Goal: Task Accomplishment & Management: Use online tool/utility

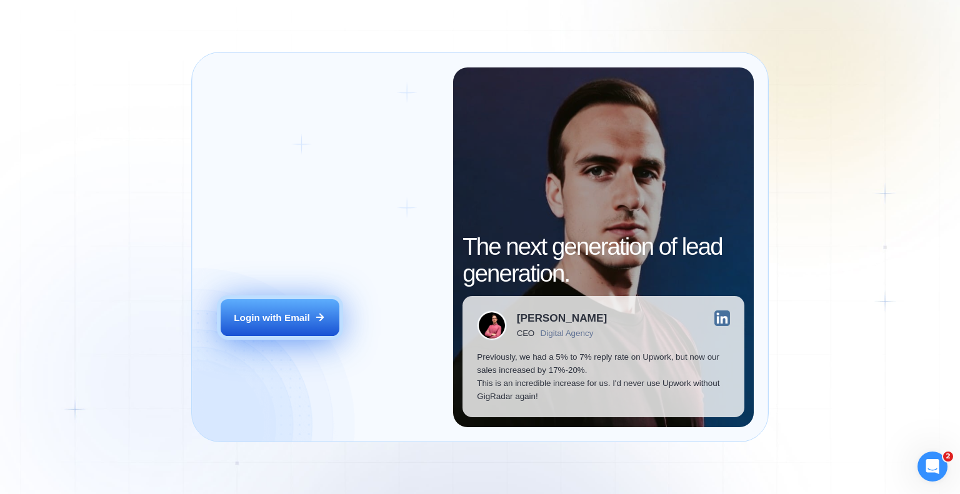
click at [263, 307] on button "Login with Email" at bounding box center [280, 317] width 119 height 37
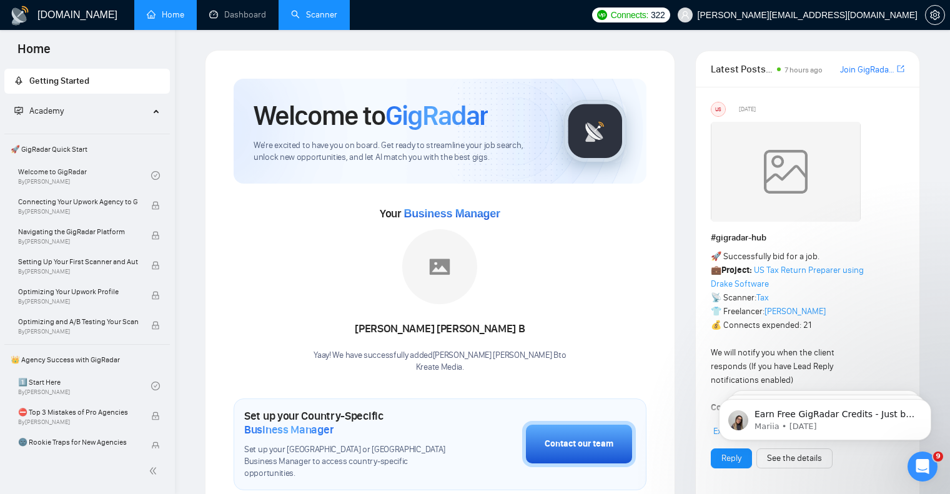
click at [331, 15] on link "Scanner" at bounding box center [314, 14] width 46 height 11
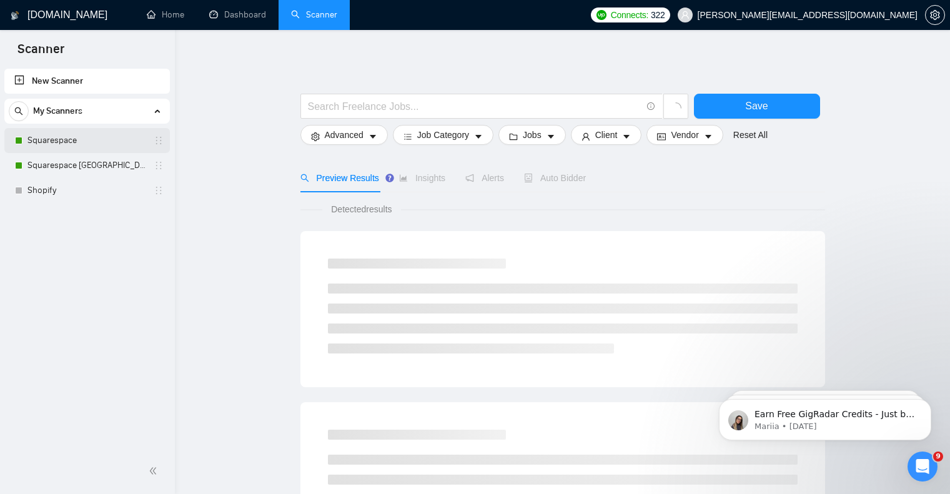
click at [64, 142] on link "Squarespace" at bounding box center [86, 140] width 119 height 25
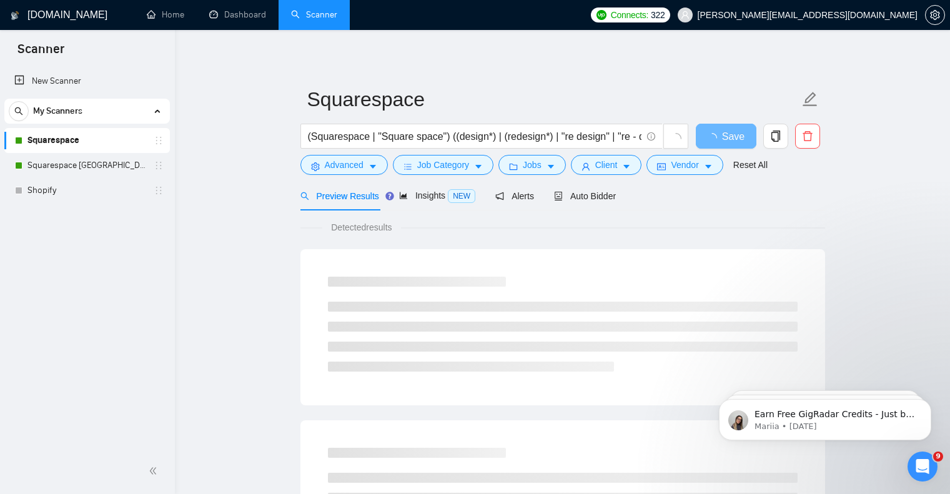
scroll to position [2, 0]
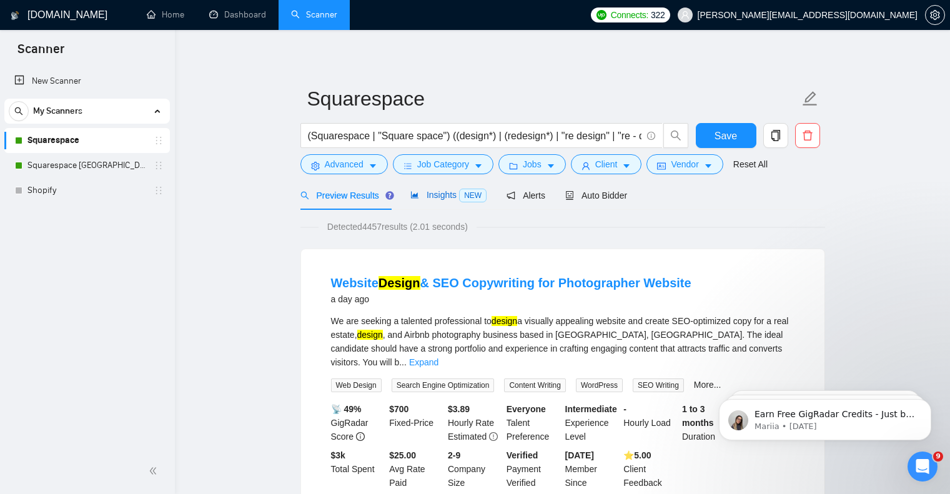
click at [446, 192] on span "Insights NEW" at bounding box center [449, 195] width 76 height 10
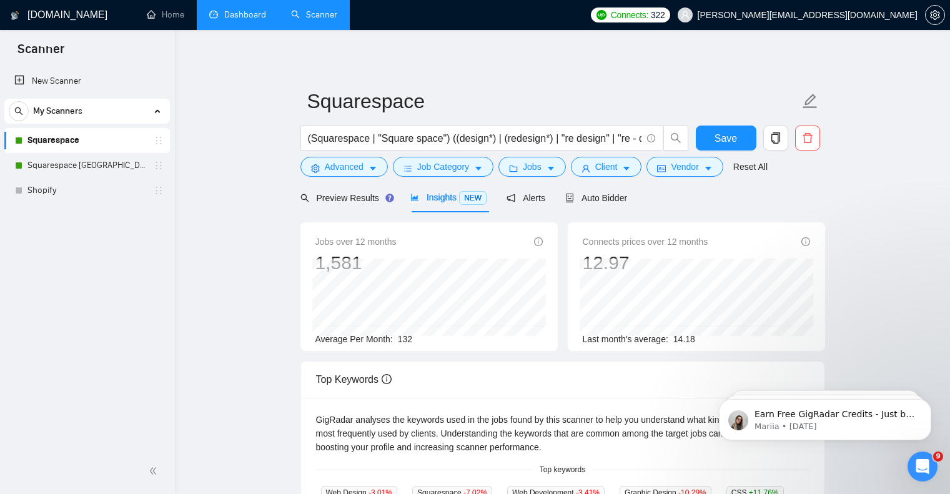
click at [239, 18] on link "Dashboard" at bounding box center [237, 14] width 57 height 11
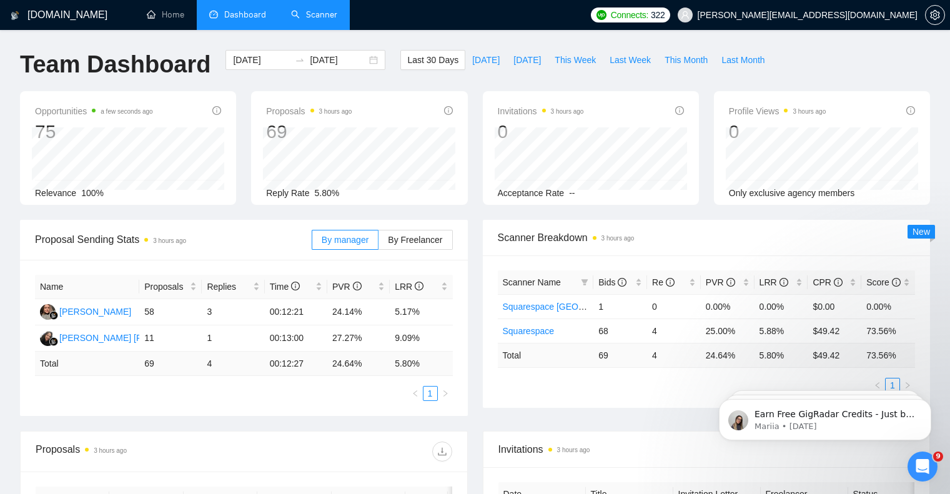
click at [311, 15] on link "Scanner" at bounding box center [314, 14] width 46 height 11
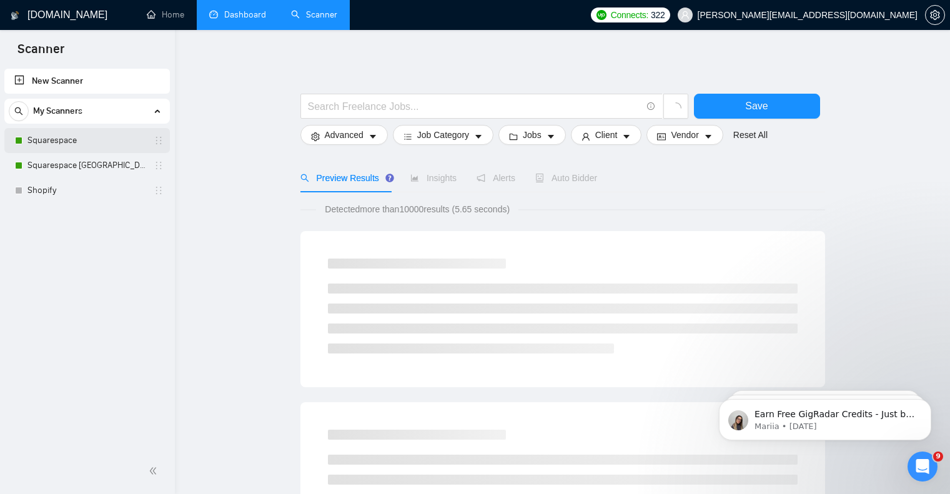
click at [108, 144] on link "Squarespace" at bounding box center [86, 140] width 119 height 25
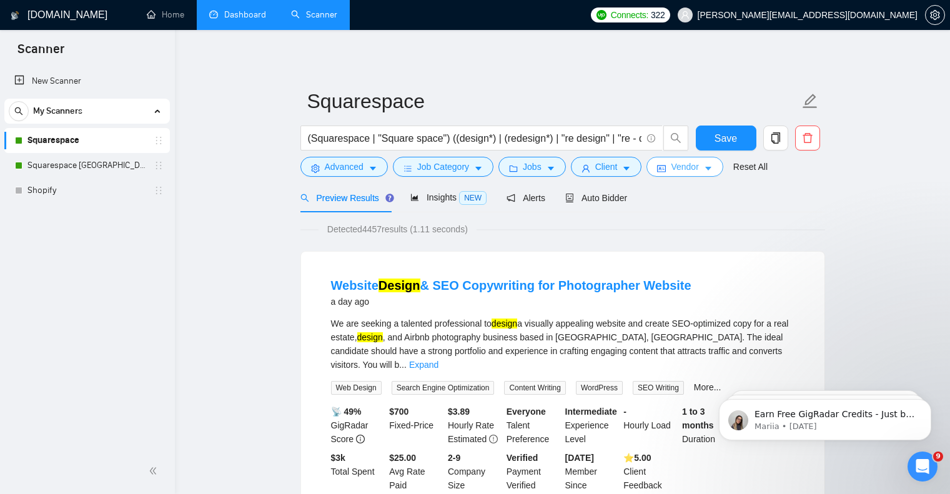
click at [713, 170] on icon "caret-down" at bounding box center [708, 168] width 9 height 9
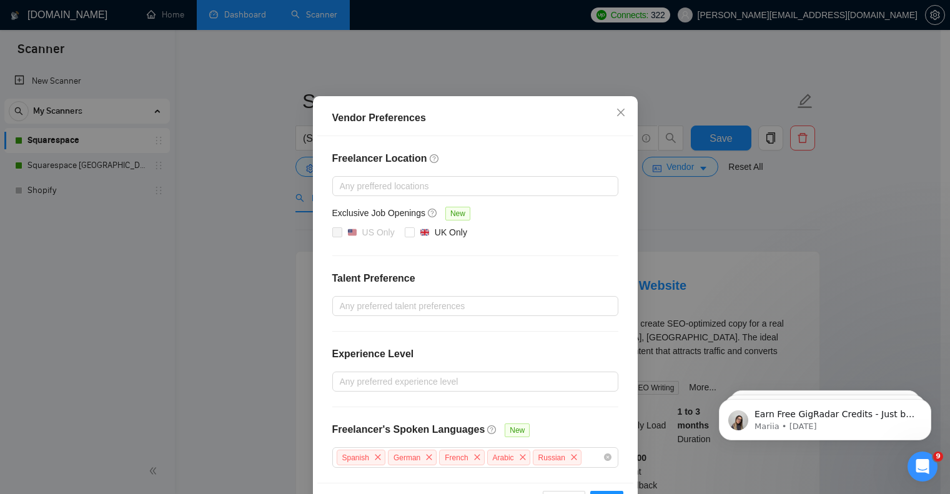
scroll to position [84, 0]
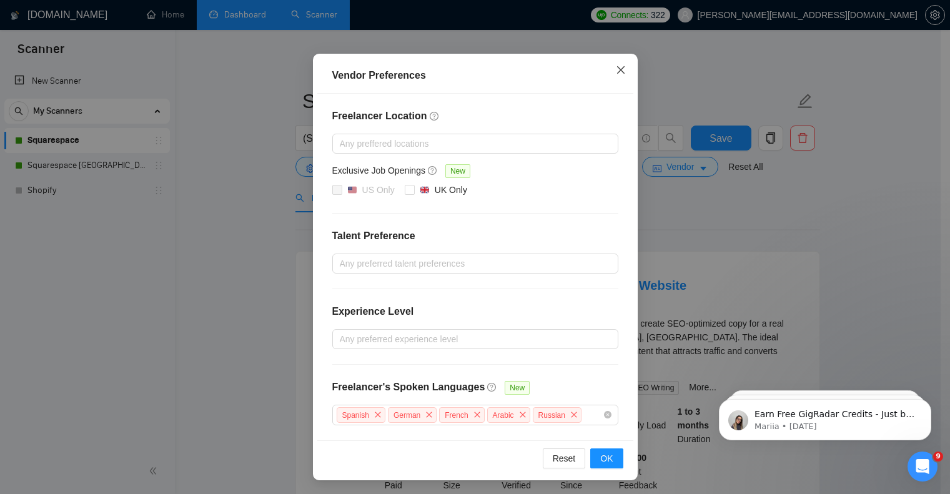
click at [616, 69] on icon "close" at bounding box center [621, 70] width 10 height 10
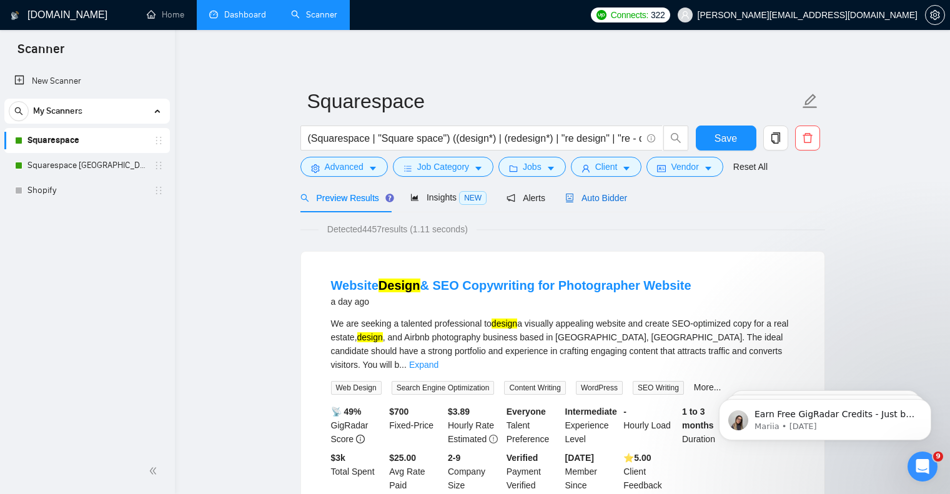
click at [591, 198] on span "Auto Bidder" at bounding box center [596, 198] width 62 height 10
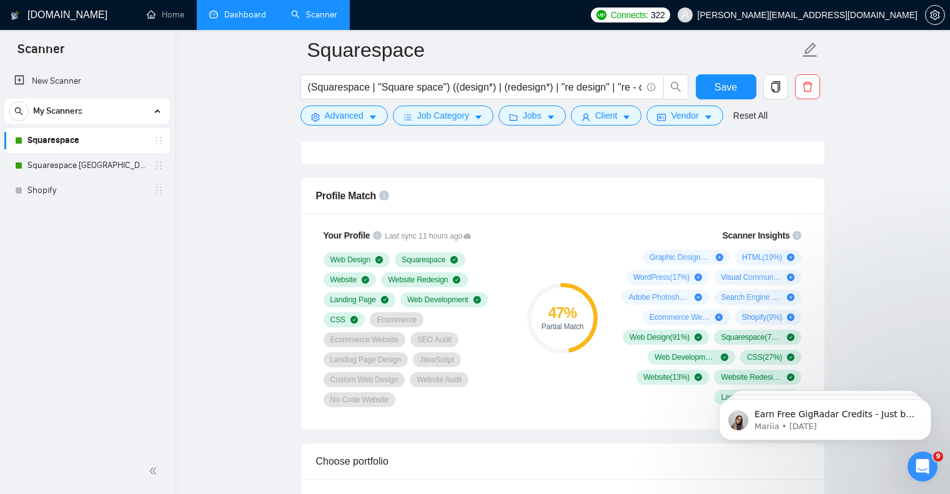
scroll to position [807, 0]
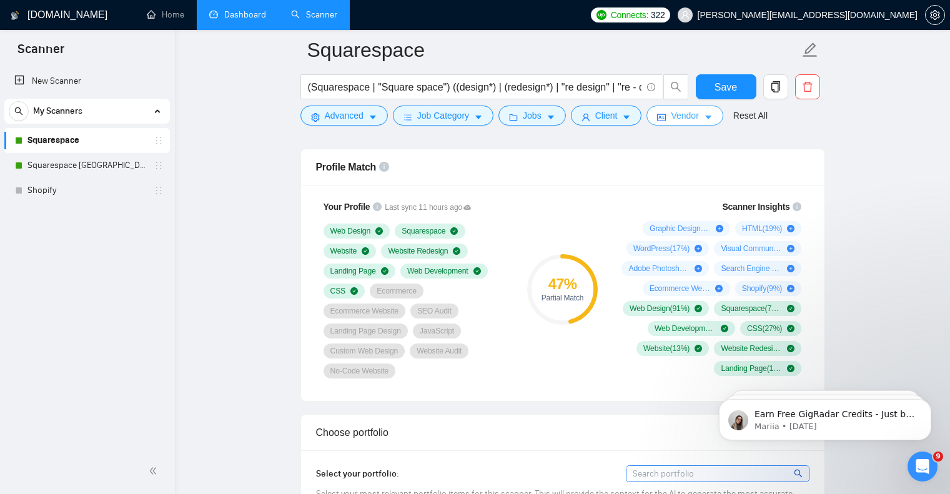
click at [676, 116] on span "Vendor" at bounding box center [684, 116] width 27 height 14
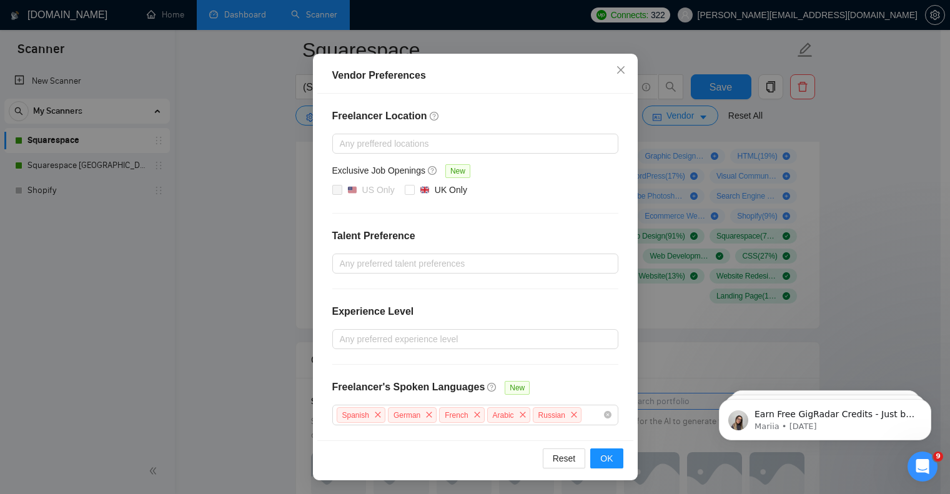
scroll to position [65, 0]
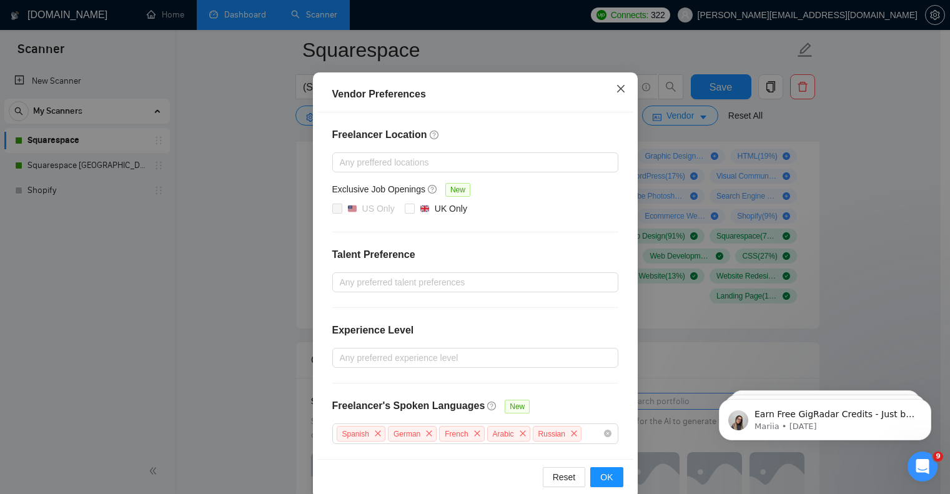
click at [617, 90] on icon "close" at bounding box center [620, 88] width 7 height 7
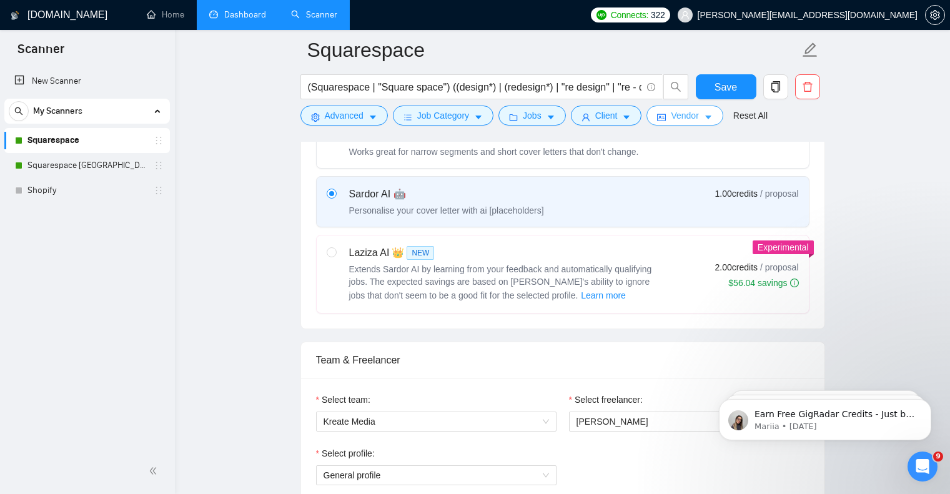
scroll to position [568, 0]
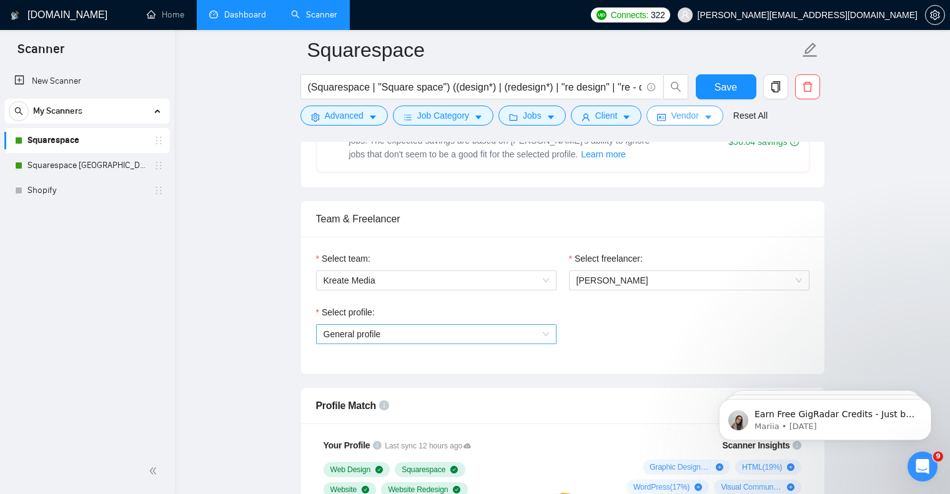
click at [460, 334] on span "General profile" at bounding box center [437, 334] width 226 height 19
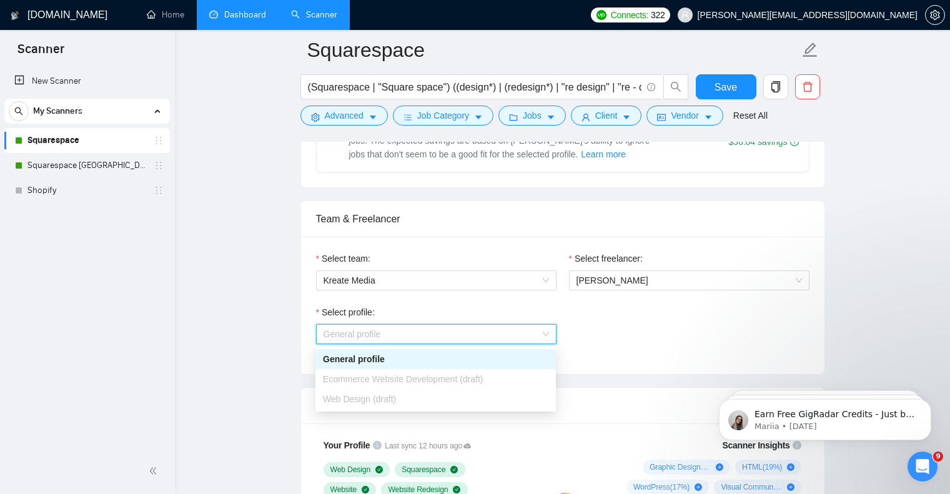
click at [618, 352] on div "Select profile: General profile" at bounding box center [563, 333] width 506 height 54
click at [379, 402] on span "Web Design (draft)" at bounding box center [359, 399] width 73 height 10
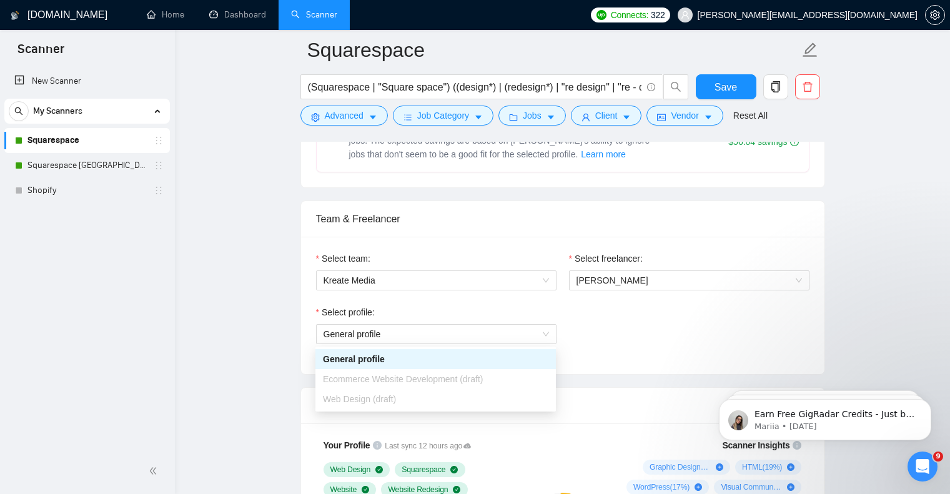
click at [665, 331] on div "Select profile: General profile" at bounding box center [563, 333] width 506 height 54
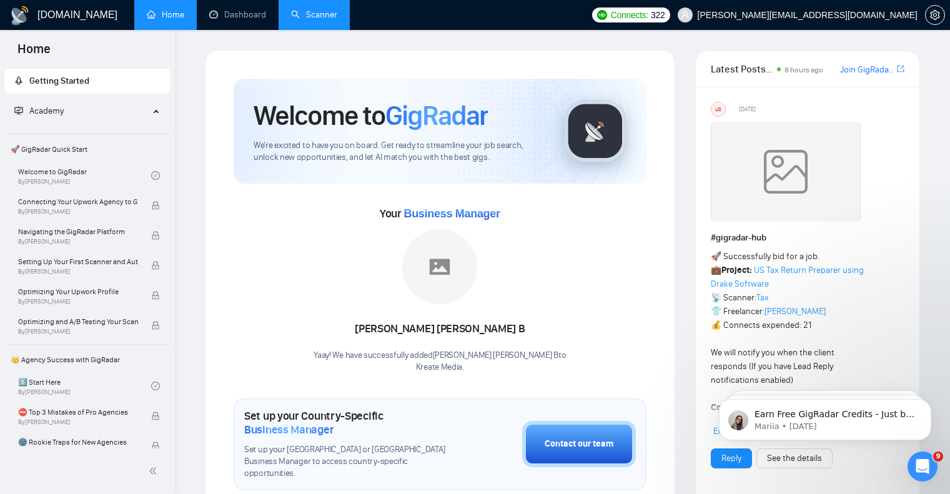
click at [302, 19] on link "Scanner" at bounding box center [314, 14] width 46 height 11
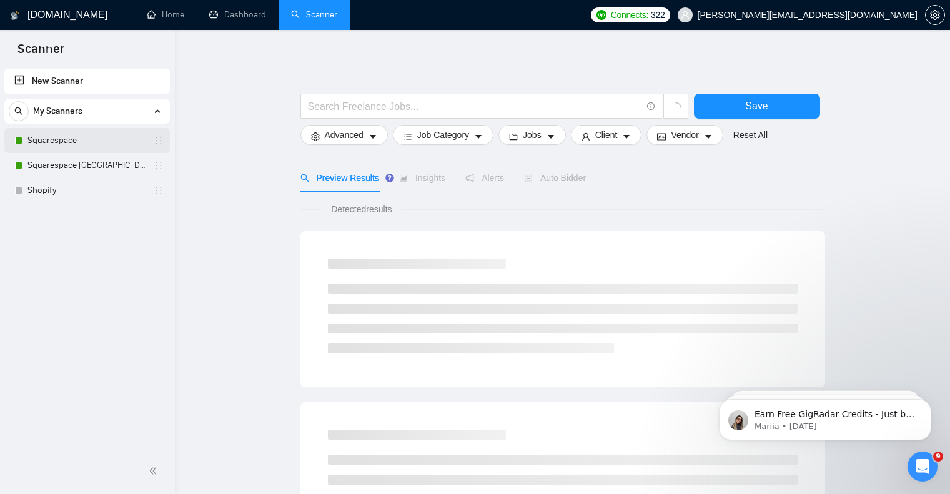
click at [99, 142] on link "Squarespace" at bounding box center [86, 140] width 119 height 25
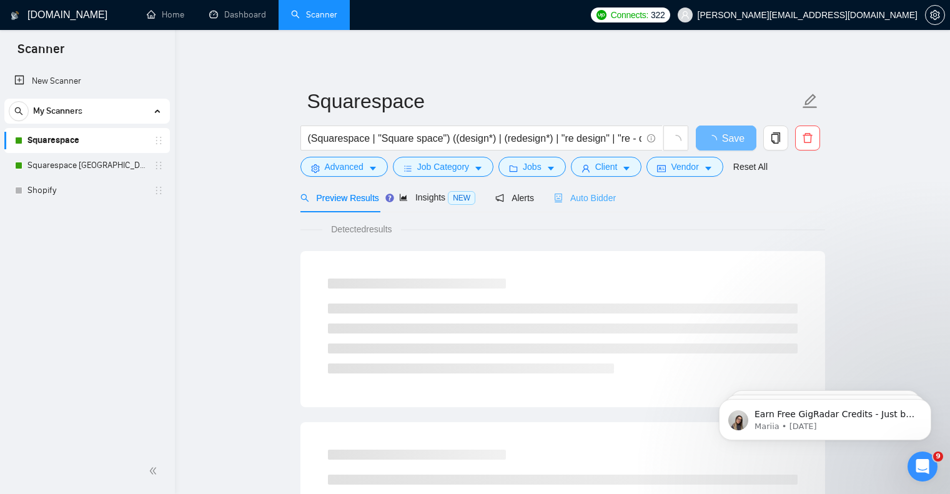
click at [595, 191] on div "Auto Bidder" at bounding box center [585, 197] width 62 height 29
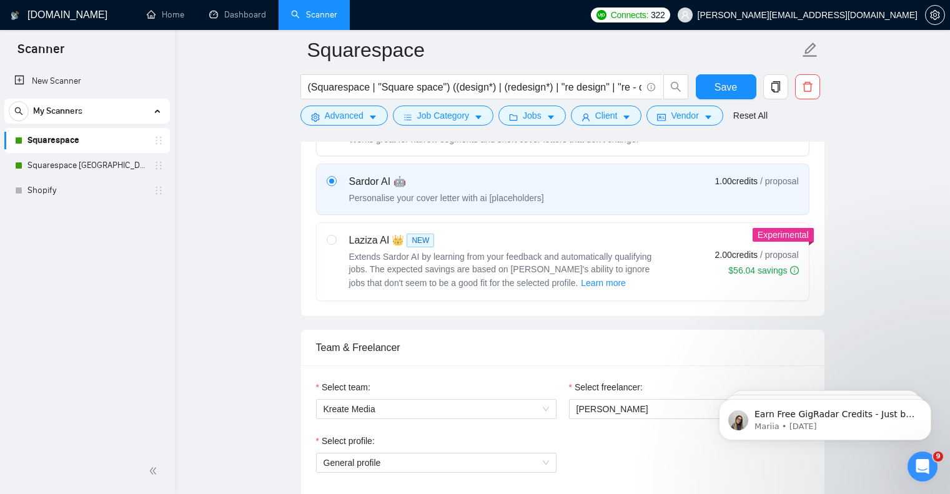
scroll to position [686, 0]
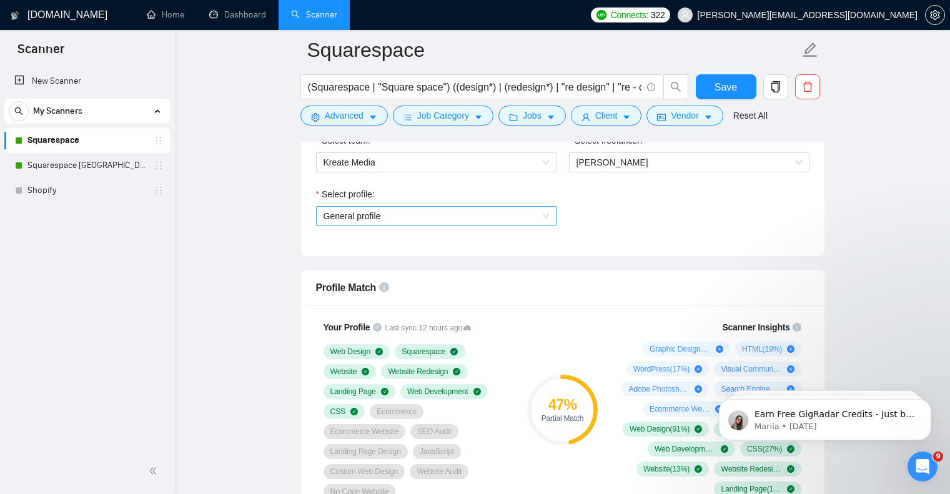
click at [365, 221] on span "General profile" at bounding box center [437, 216] width 226 height 19
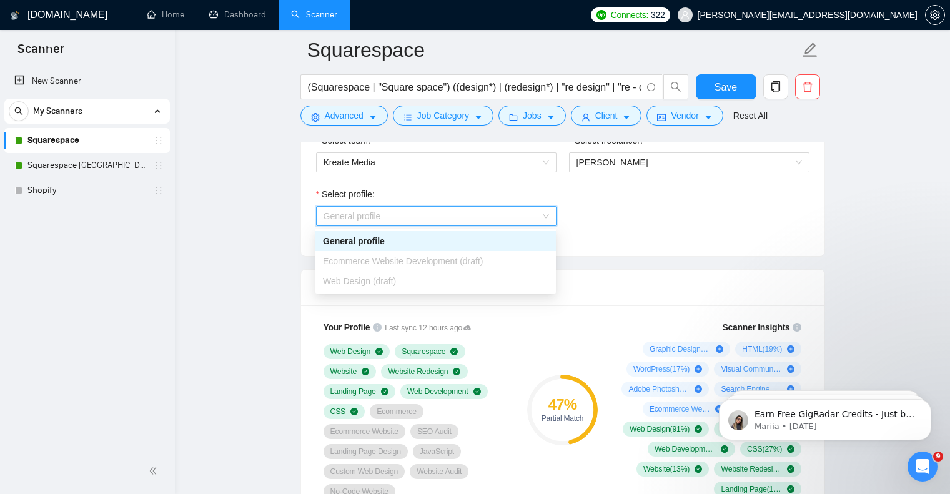
click at [362, 282] on span "Web Design (draft)" at bounding box center [359, 281] width 73 height 10
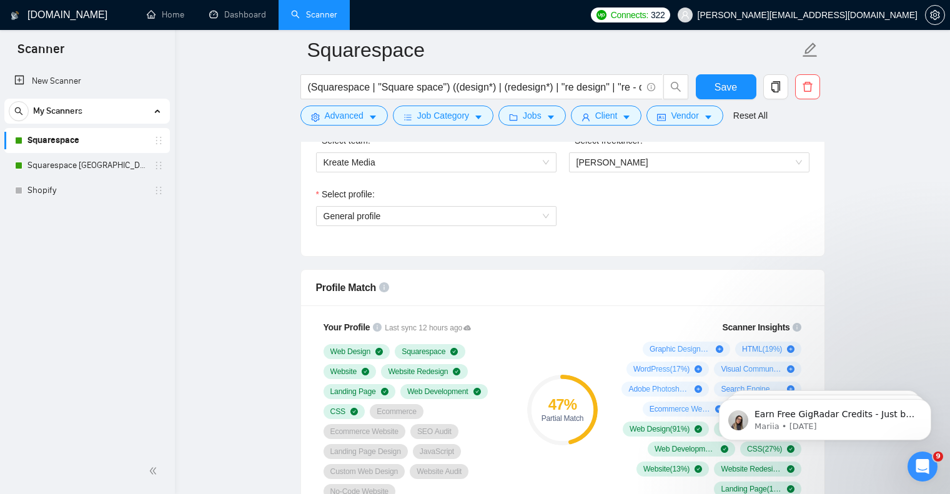
click at [697, 242] on div "Select team: Kreate Media Select freelancer: Ellis Shelley Select profile: Gene…" at bounding box center [563, 187] width 524 height 137
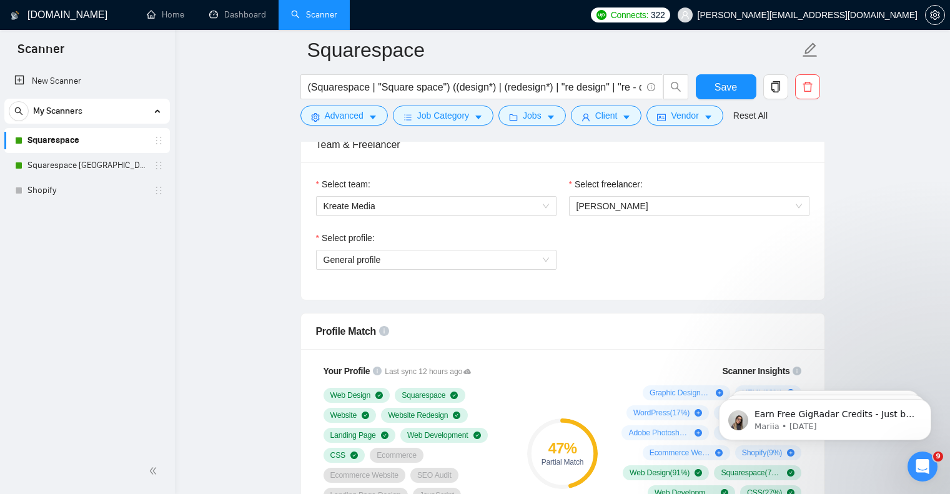
scroll to position [597, 0]
